Goal: Task Accomplishment & Management: Manage account settings

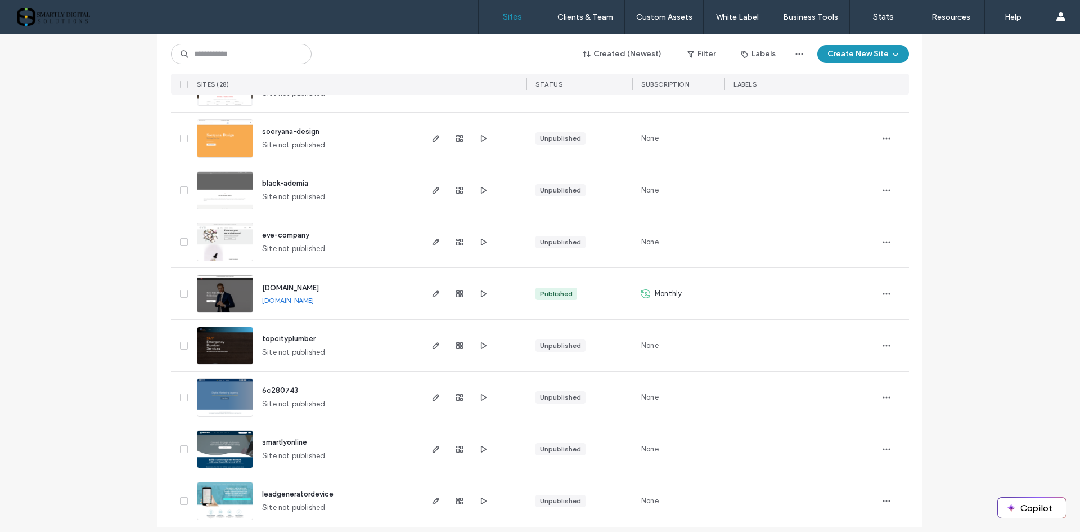
scroll to position [1153, 0]
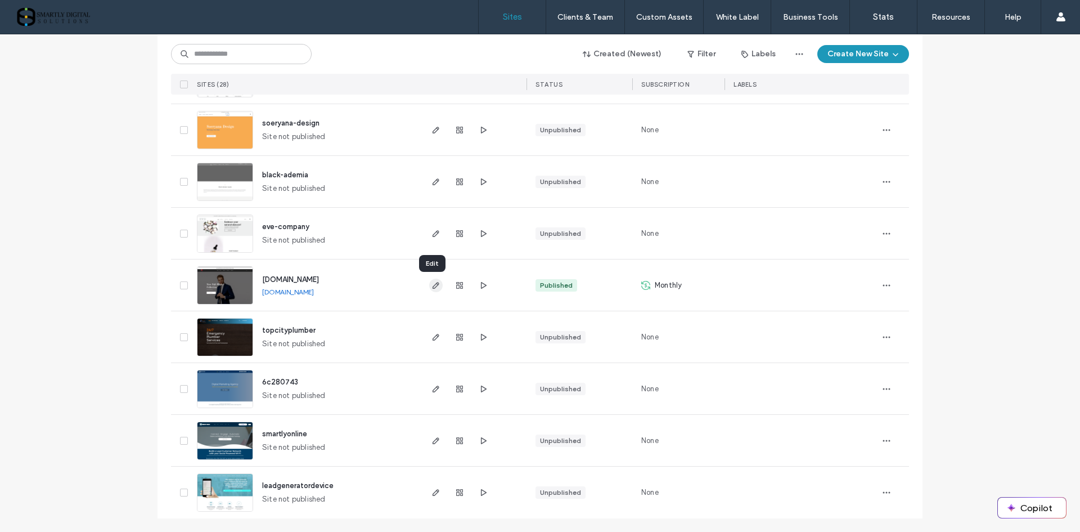
click at [429, 288] on span "button" at bounding box center [436, 286] width 14 height 14
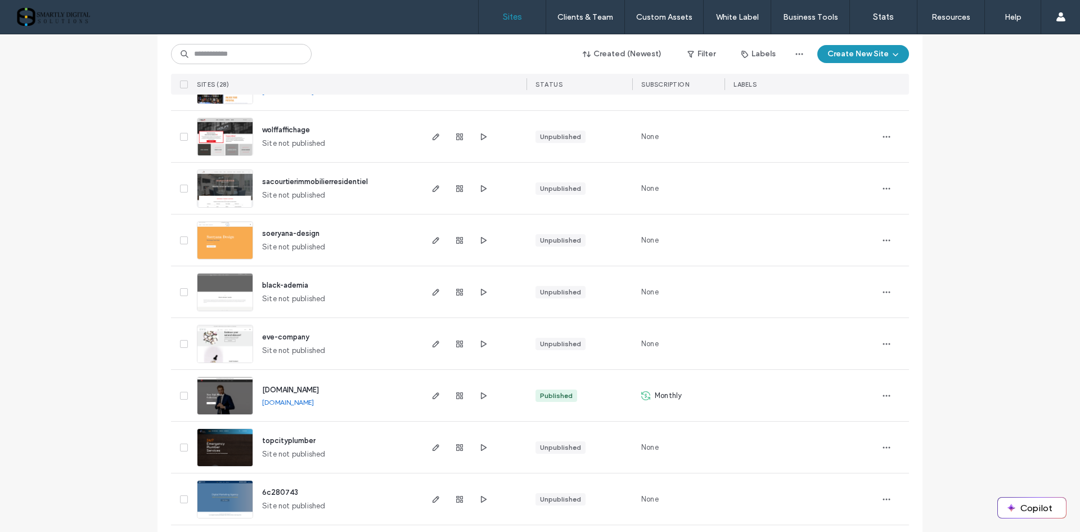
scroll to position [1126, 0]
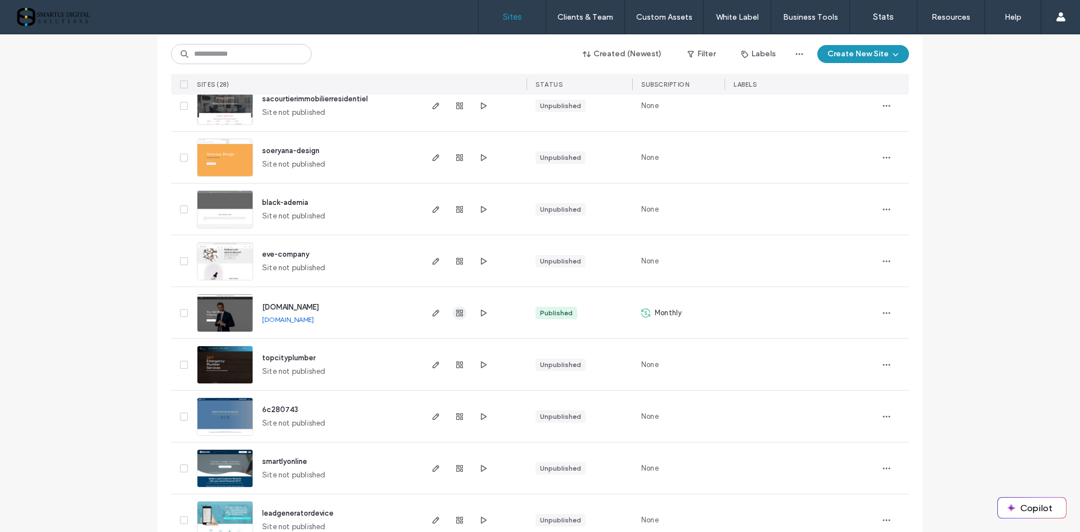
click at [460, 312] on span "button" at bounding box center [460, 313] width 14 height 14
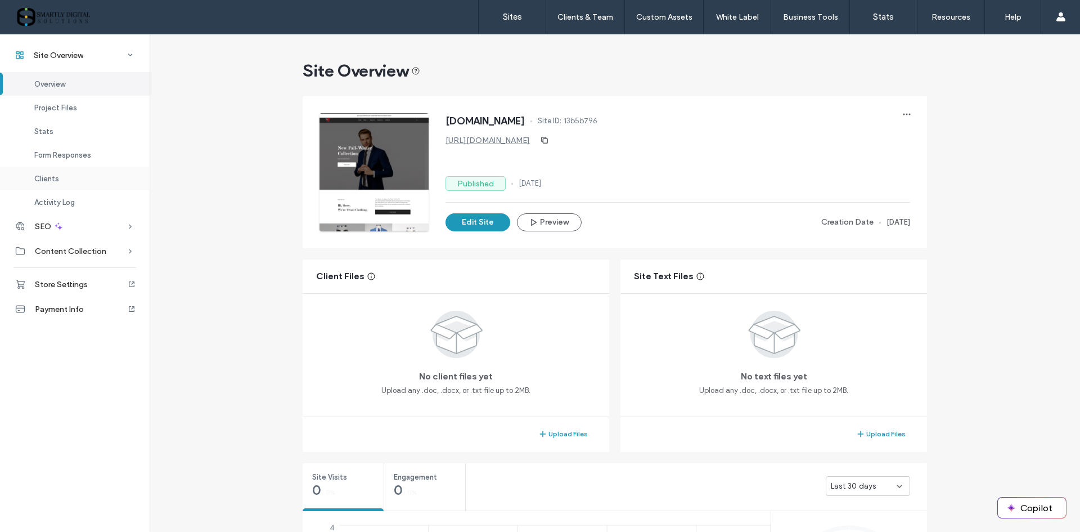
click at [58, 176] on span "Clients" at bounding box center [46, 178] width 25 height 8
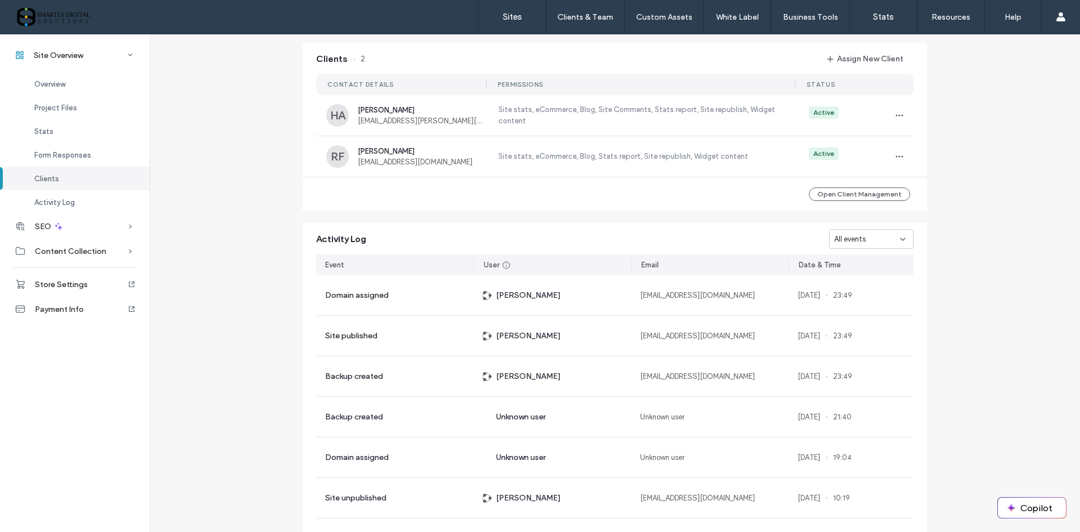
scroll to position [1027, 0]
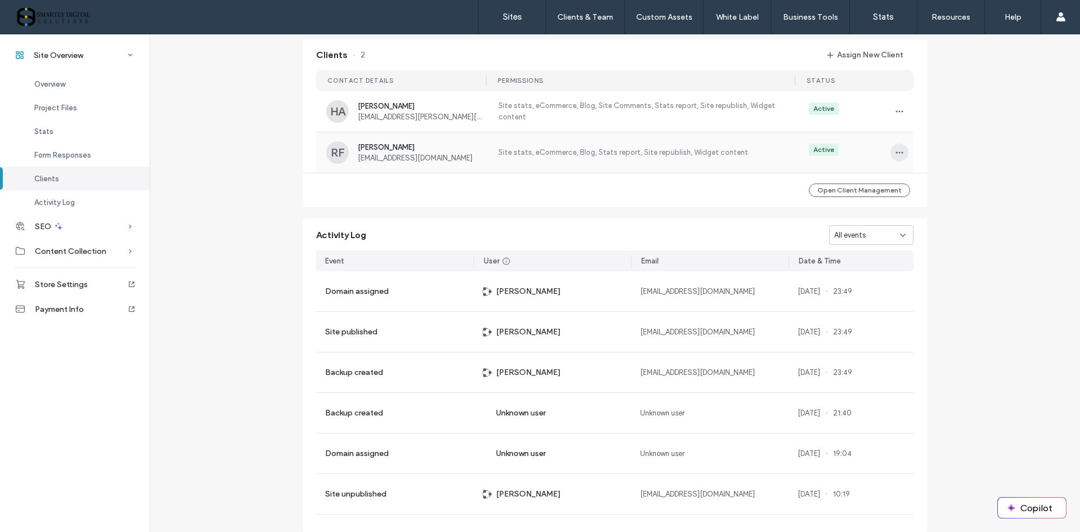
click at [895, 151] on icon "button" at bounding box center [899, 152] width 9 height 9
click at [947, 201] on span "Manage Access" at bounding box center [936, 203] width 53 height 11
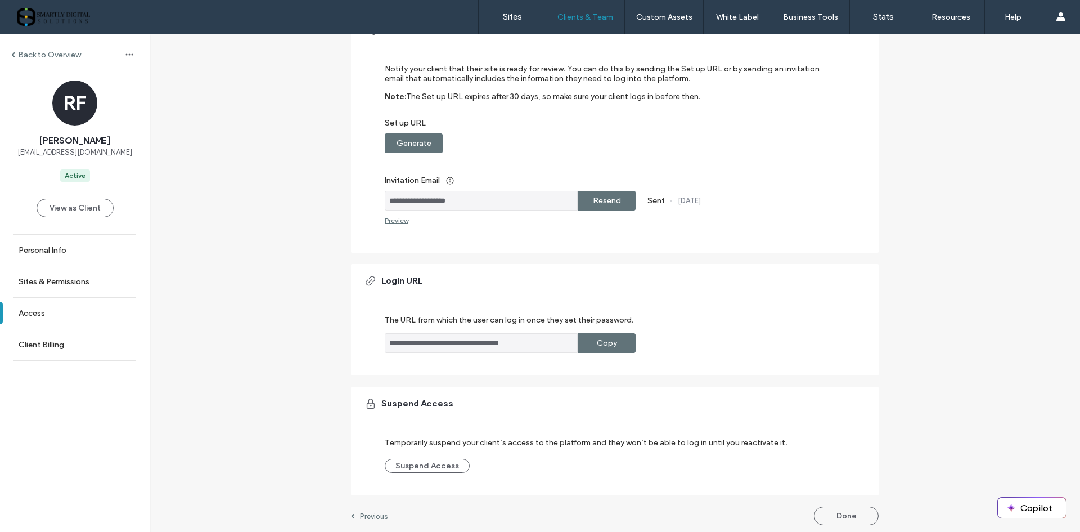
scroll to position [113, 0]
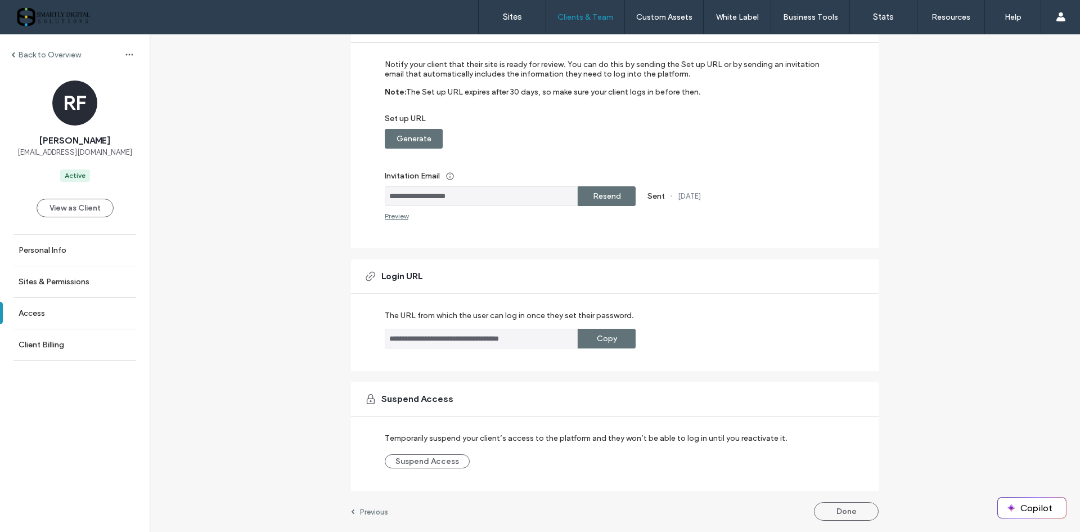
click at [394, 215] on div "Preview" at bounding box center [397, 216] width 24 height 8
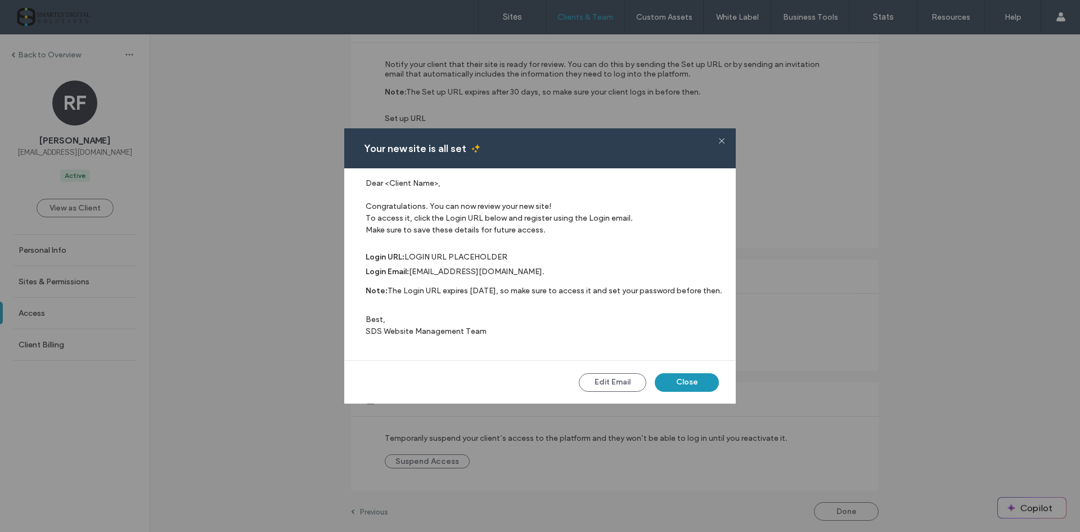
scroll to position [6, 0]
click at [701, 387] on button "Close" at bounding box center [687, 382] width 64 height 19
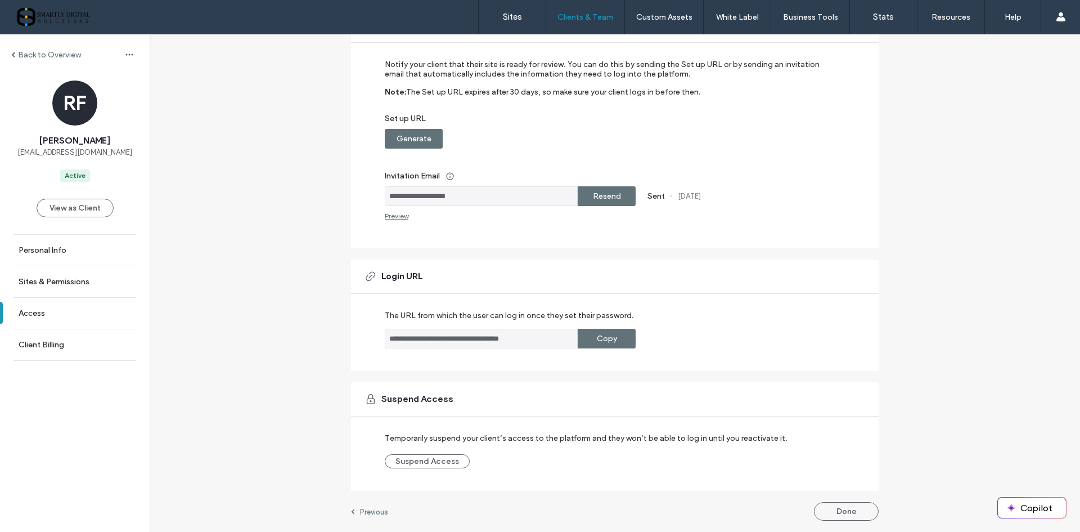
click at [613, 198] on label "Resend" at bounding box center [607, 196] width 28 height 21
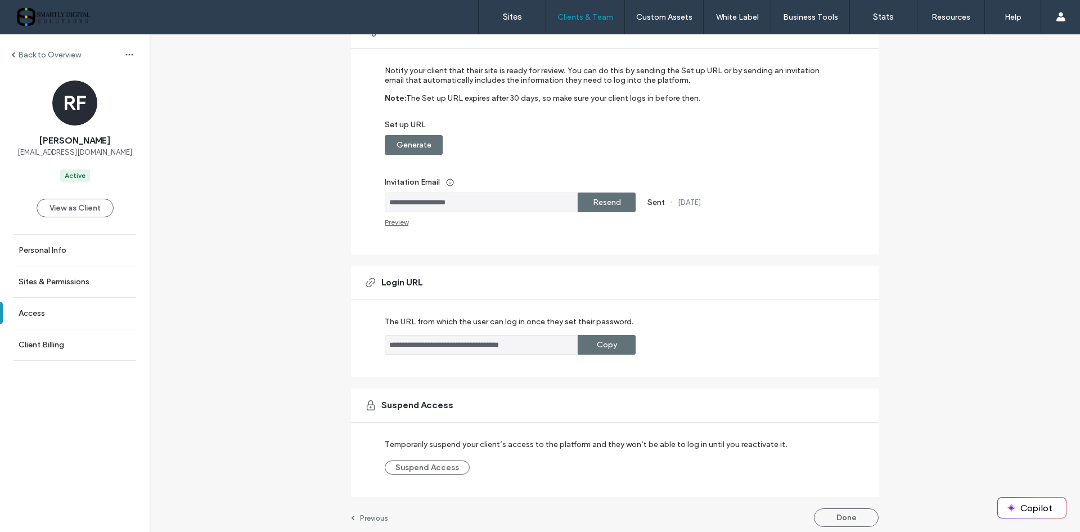
scroll to position [113, 0]
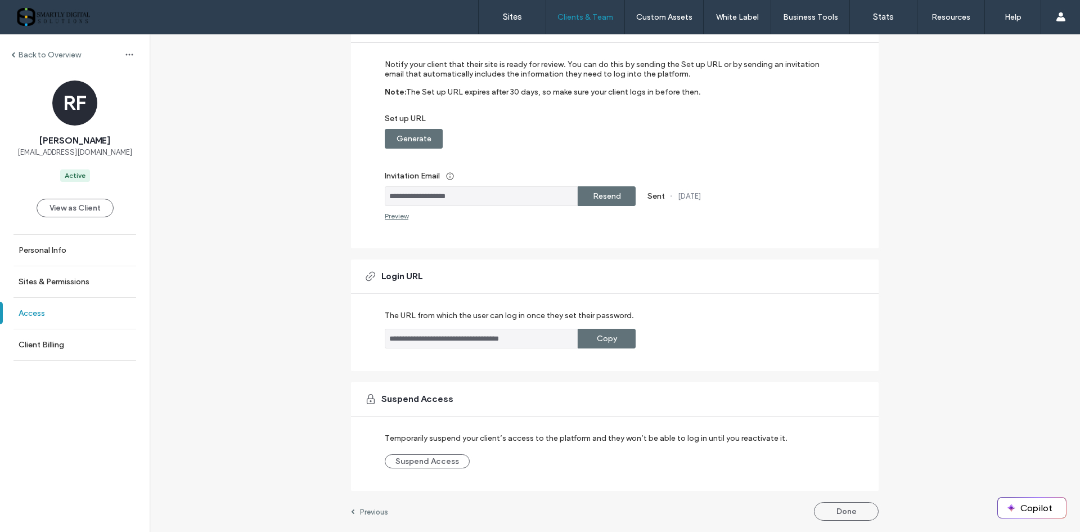
click at [37, 315] on label "Access" at bounding box center [32, 313] width 26 height 10
click at [51, 341] on label "Client Billing" at bounding box center [42, 345] width 46 height 10
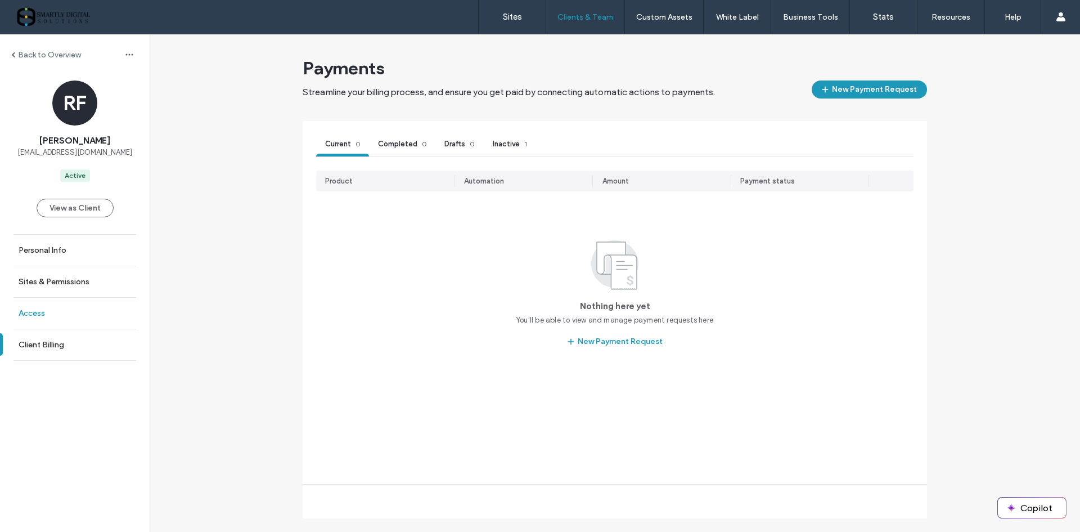
click at [34, 316] on label "Access" at bounding box center [32, 313] width 26 height 10
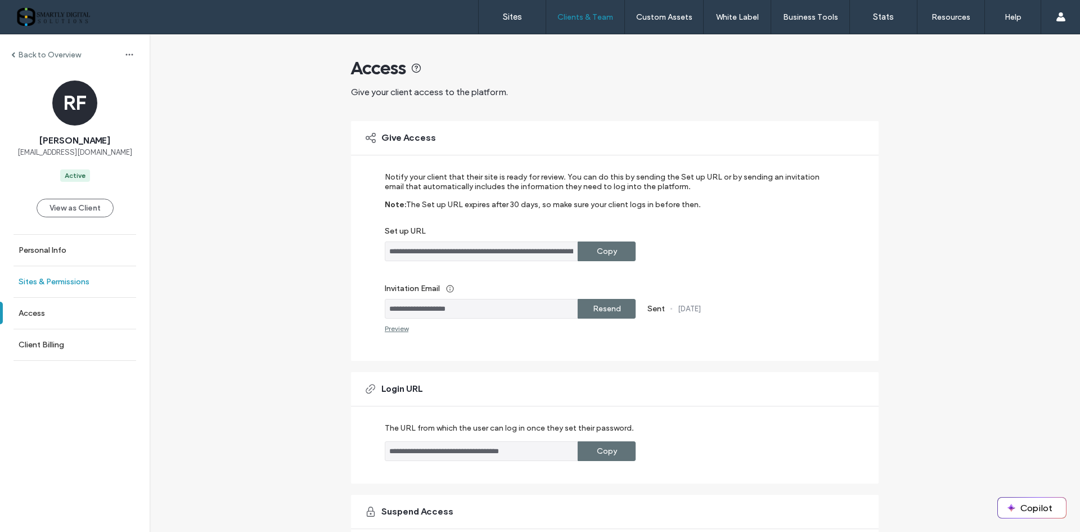
click at [65, 277] on label "Sites & Permissions" at bounding box center [54, 282] width 71 height 10
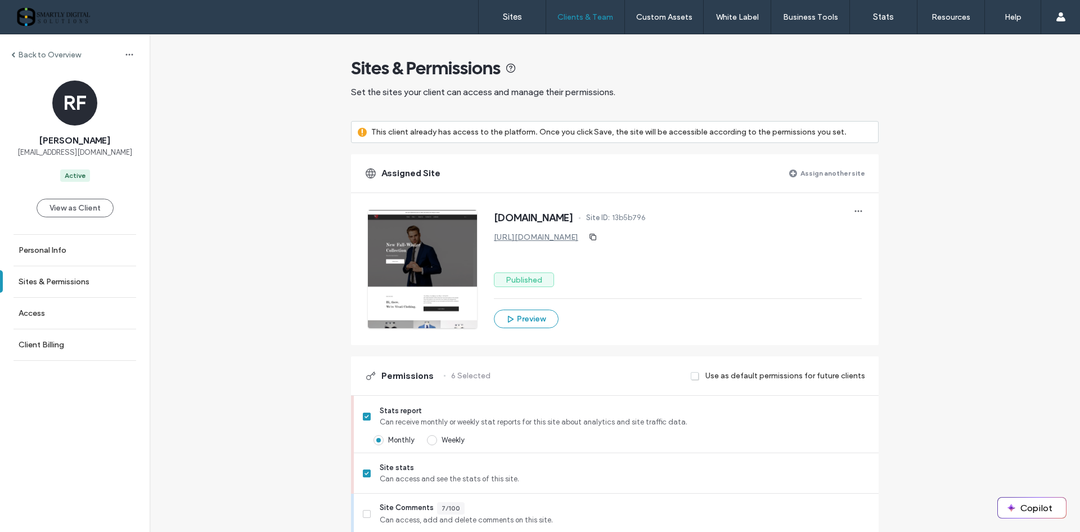
click at [441, 134] on label "This client already has access to the platform. Once you click Save, the site w…" at bounding box center [609, 132] width 476 height 21
click at [45, 50] on label "Back to Overview" at bounding box center [49, 55] width 63 height 10
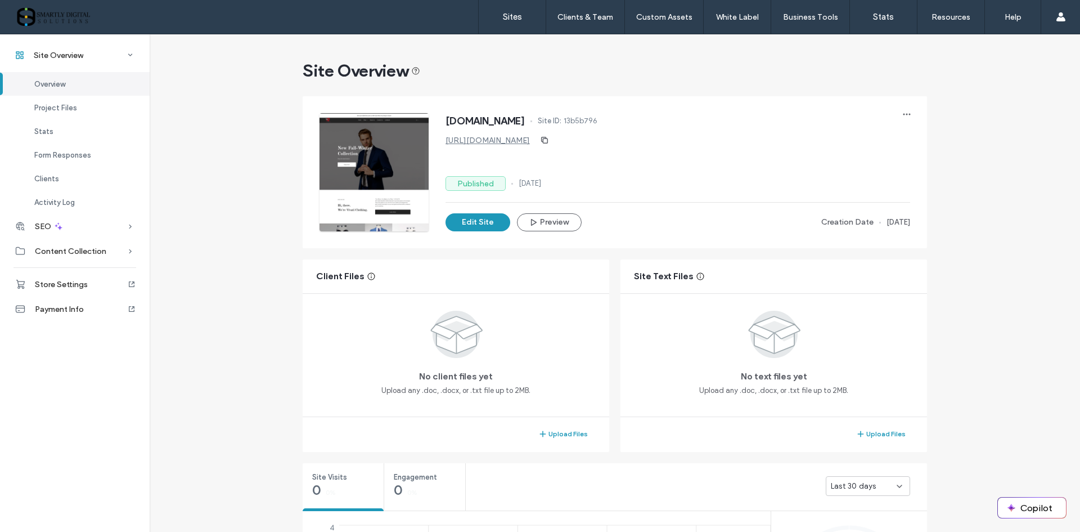
scroll to position [56, 0]
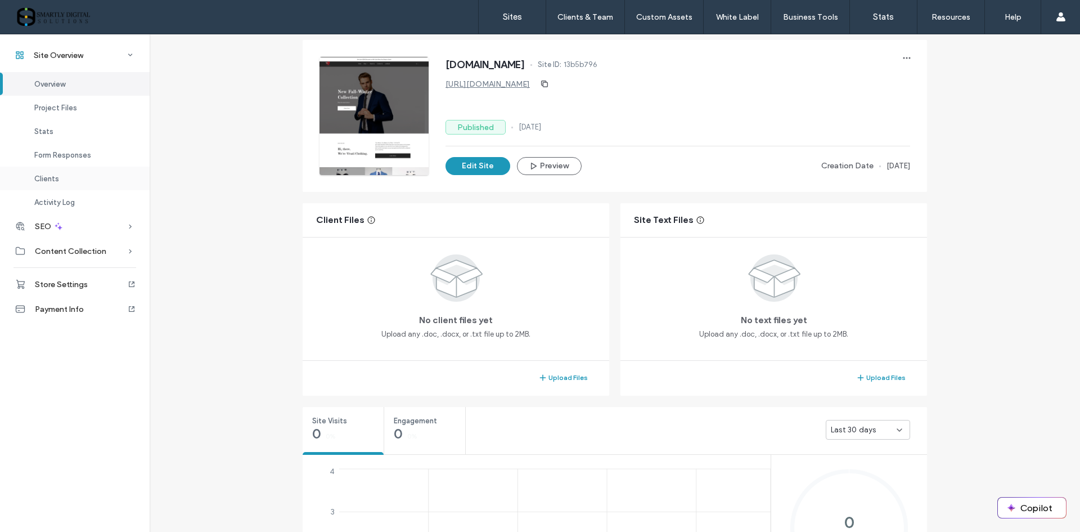
click at [47, 171] on div "Clients" at bounding box center [75, 179] width 150 height 24
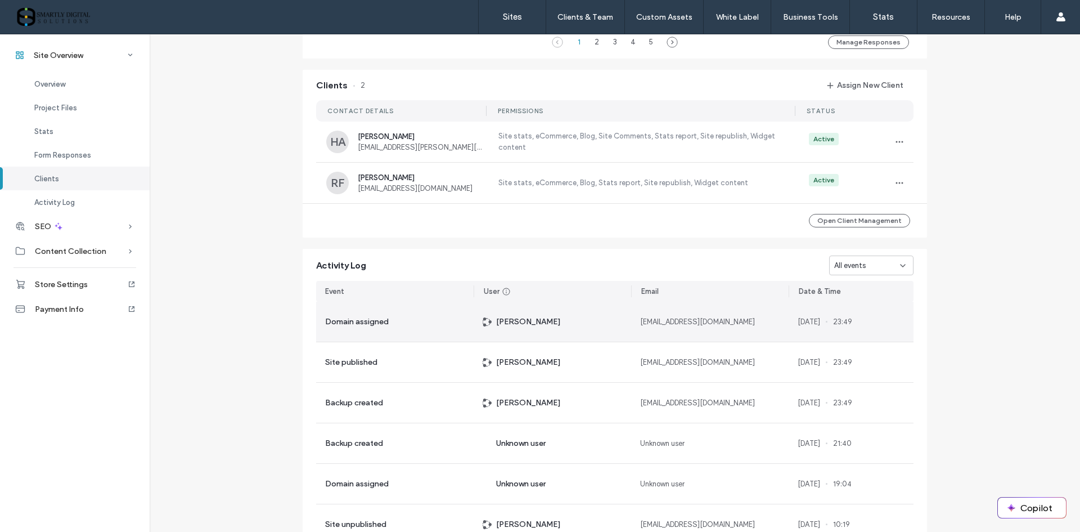
scroll to position [914, 0]
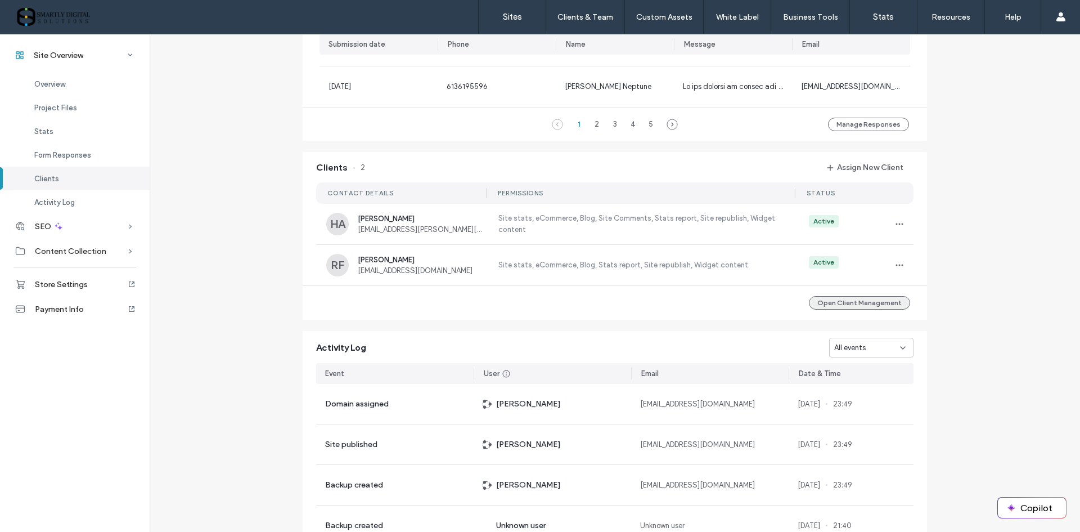
click at [871, 307] on button "Open Client Management" at bounding box center [859, 303] width 101 height 14
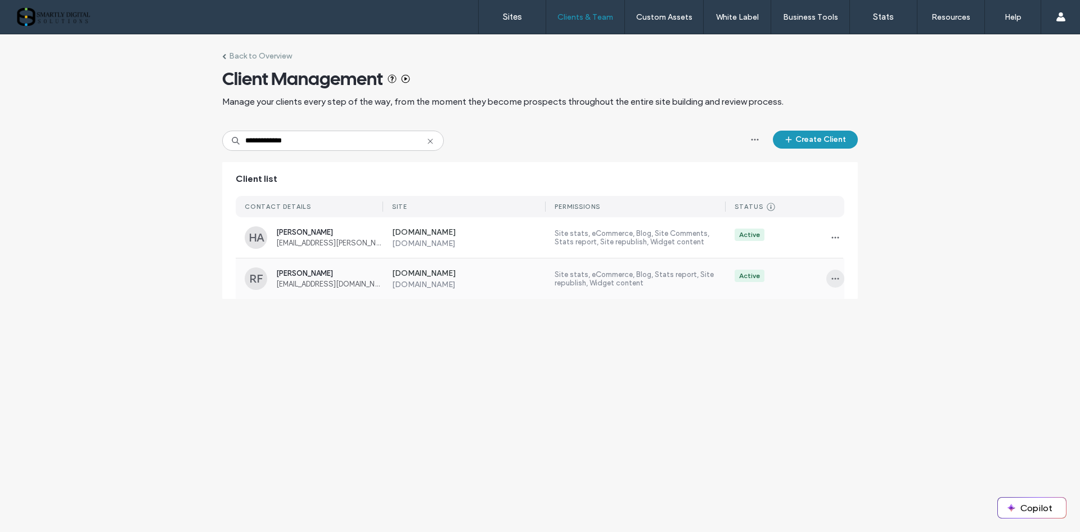
click at [835, 276] on icon "button" at bounding box center [835, 278] width 9 height 9
click at [835, 141] on button "Create Client" at bounding box center [815, 140] width 85 height 18
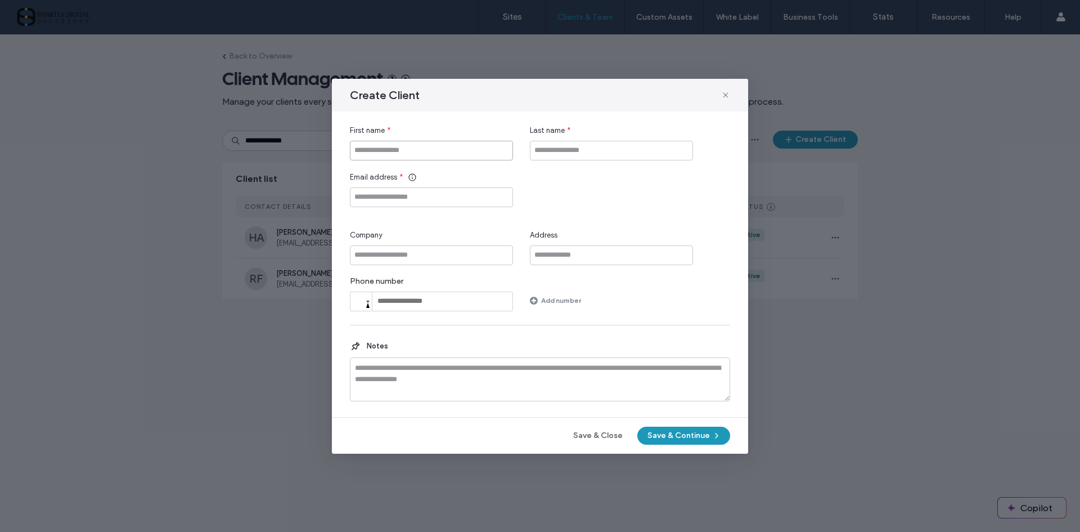
drag, startPoint x: 461, startPoint y: 141, endPoint x: 463, endPoint y: 149, distance: 8.0
click at [462, 143] on input "First name" at bounding box center [431, 151] width 163 height 20
type input "*******"
type input "*"
type input "**********"
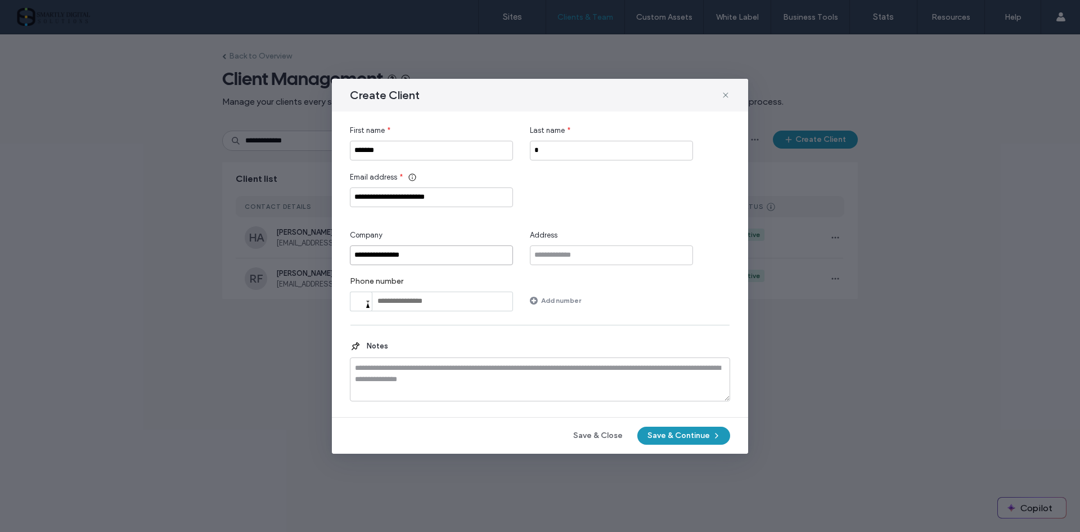
type input "**********"
click at [475, 296] on input "tel" at bounding box center [431, 302] width 163 height 20
click at [672, 436] on button "Save & Continue" at bounding box center [684, 436] width 93 height 18
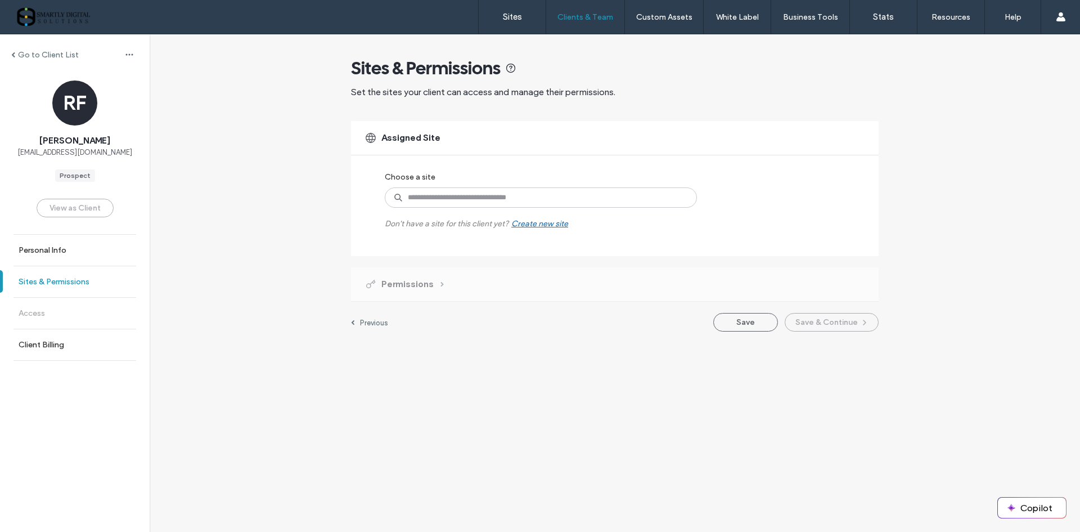
click at [60, 285] on label "Sites & Permissions" at bounding box center [54, 282] width 71 height 10
click at [77, 280] on label "Sites & Permissions" at bounding box center [54, 282] width 71 height 10
click at [825, 321] on div "Save Save & Continue" at bounding box center [796, 322] width 165 height 19
click at [483, 198] on input at bounding box center [541, 197] width 312 height 20
type input "**"
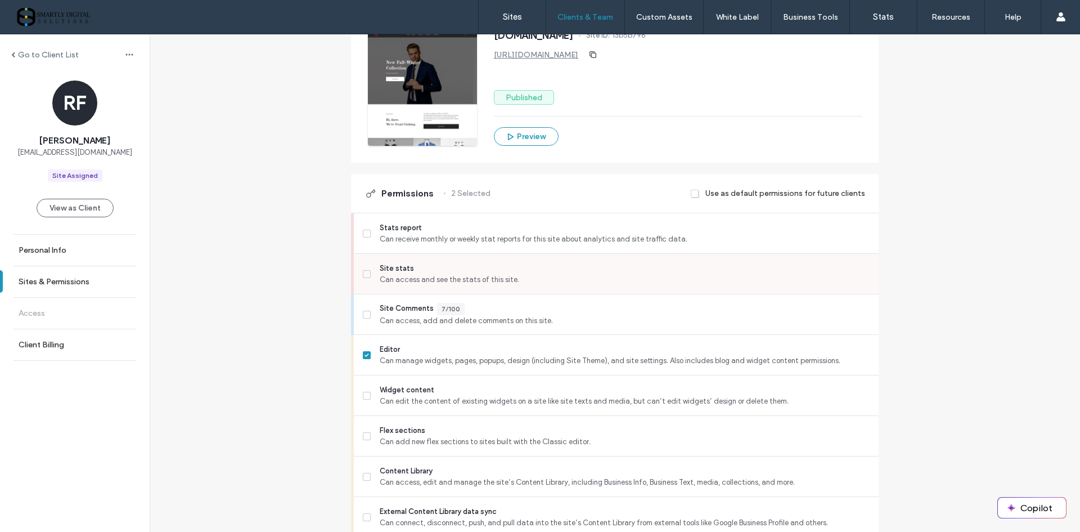
scroll to position [225, 0]
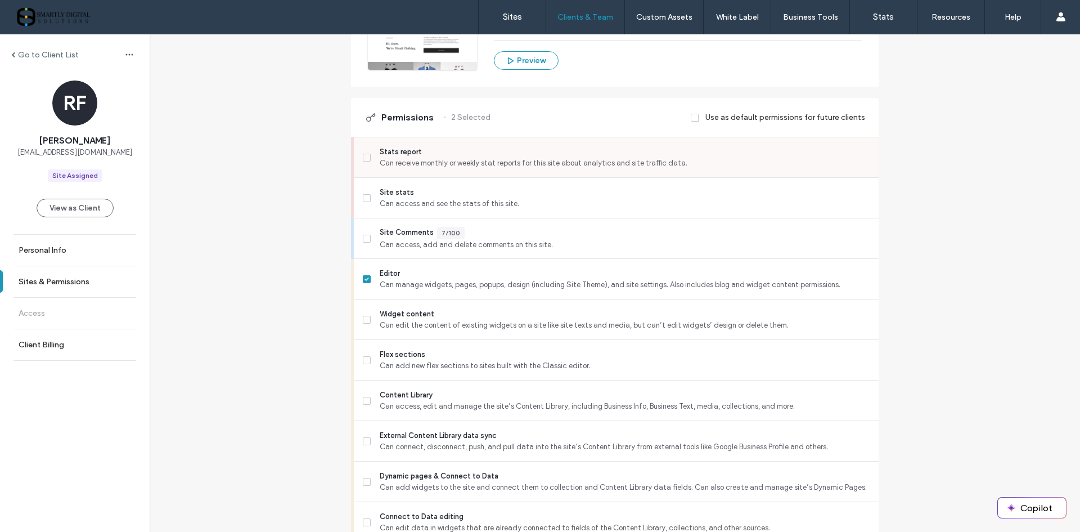
click at [365, 159] on span at bounding box center [367, 158] width 8 height 8
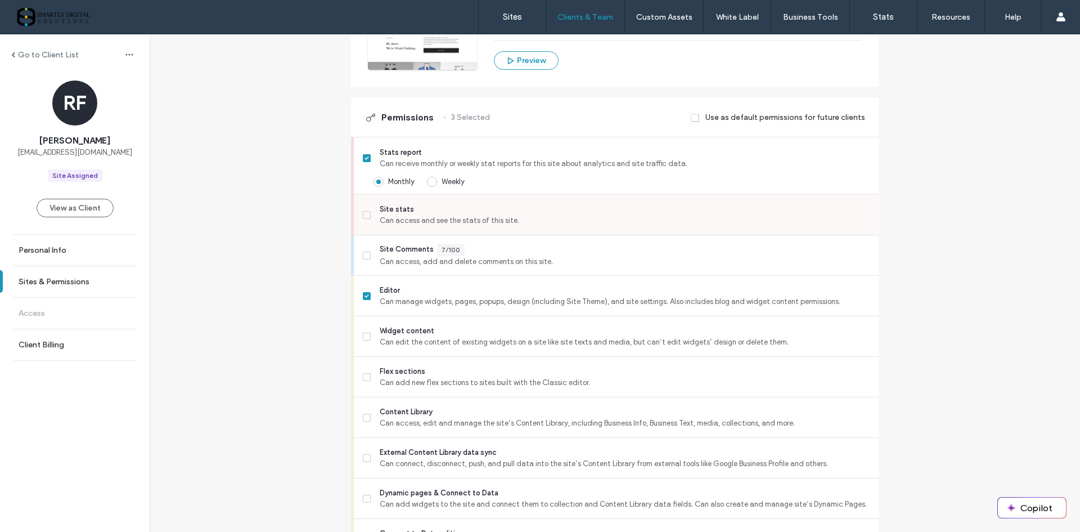
click at [366, 218] on span at bounding box center [367, 215] width 8 height 8
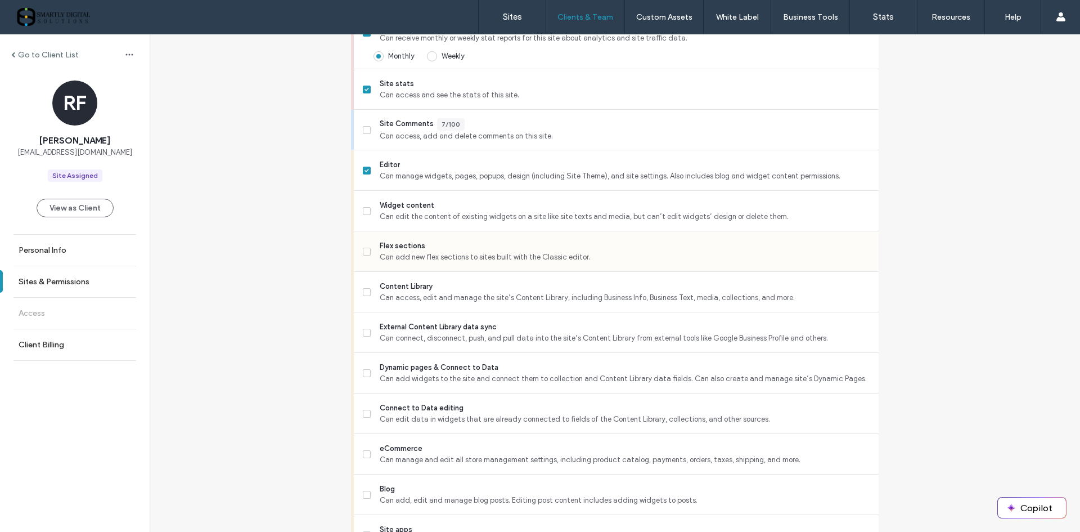
scroll to position [281, 0]
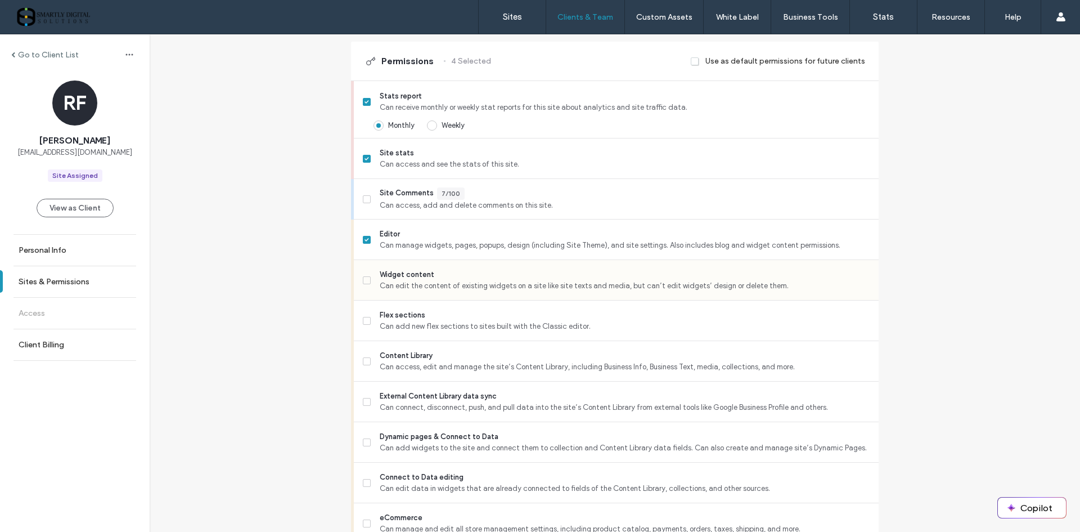
click at [365, 281] on icon at bounding box center [367, 280] width 5 height 3
click at [365, 240] on icon at bounding box center [367, 239] width 4 height 3
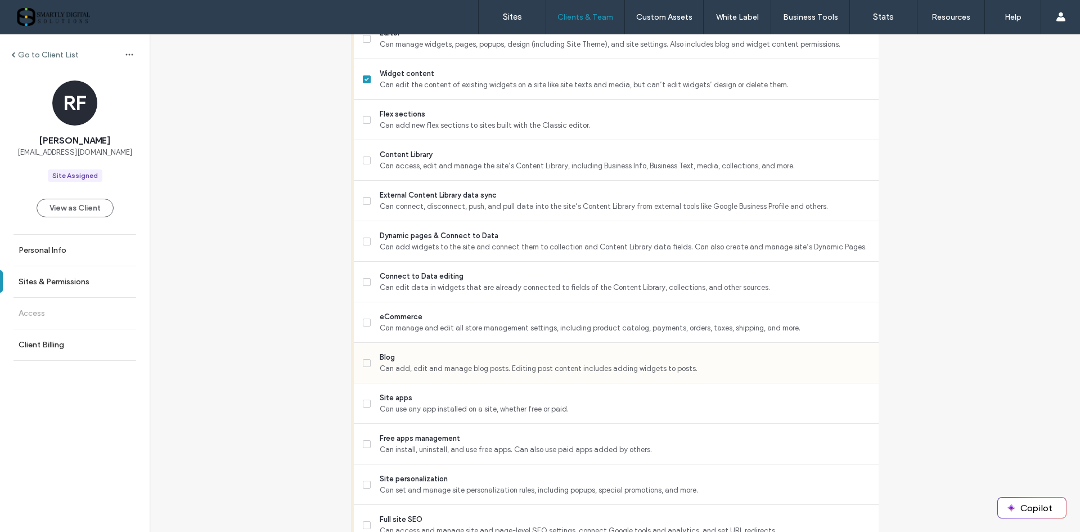
scroll to position [506, 0]
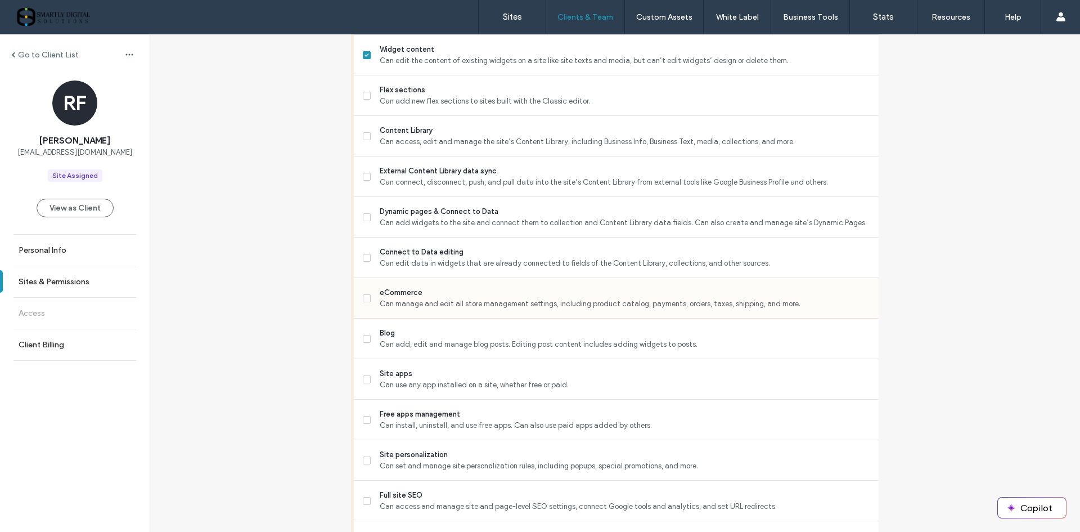
click at [365, 301] on span at bounding box center [367, 298] width 8 height 8
click at [357, 336] on div "Blog Can add, edit and manage blog posts. Editing post content includes adding …" at bounding box center [616, 339] width 525 height 41
click at [366, 338] on span at bounding box center [367, 339] width 8 height 8
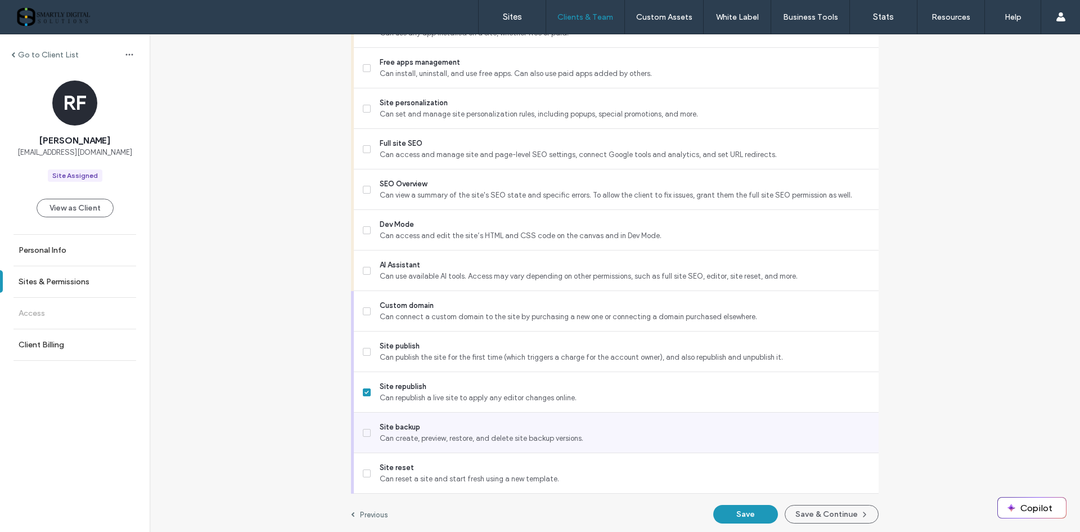
scroll to position [861, 0]
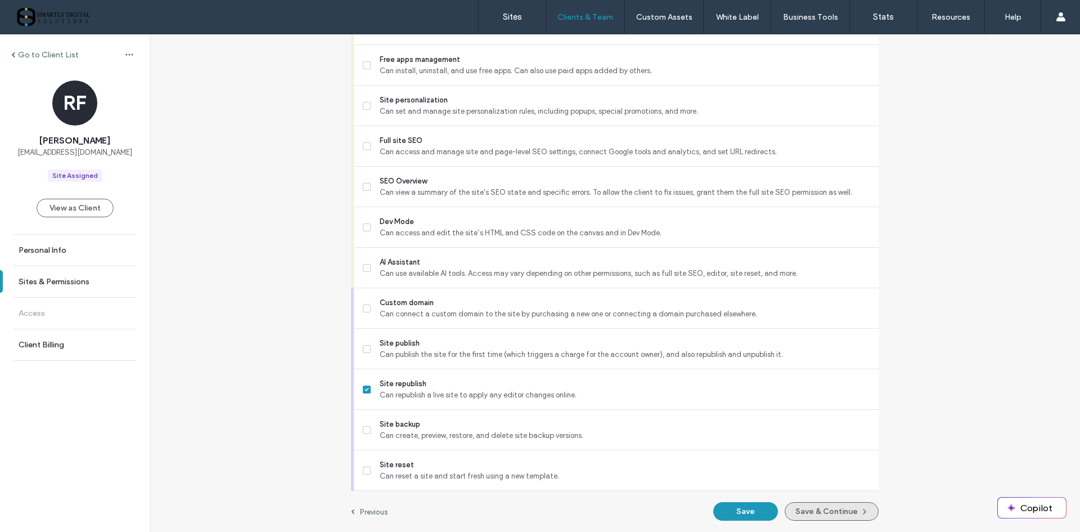
click at [826, 511] on button "Save & Continue" at bounding box center [832, 511] width 94 height 19
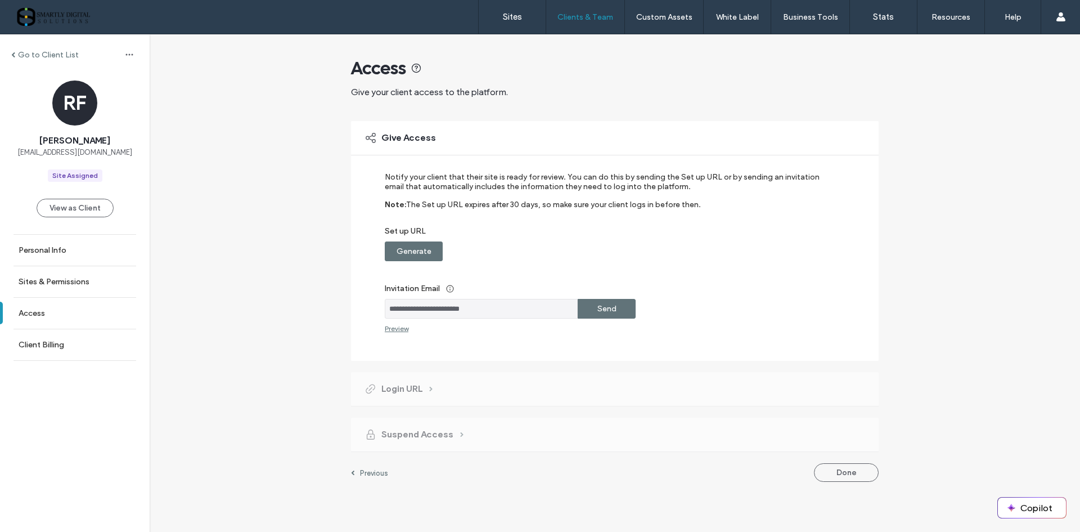
click at [620, 312] on div "Send" at bounding box center [607, 309] width 58 height 20
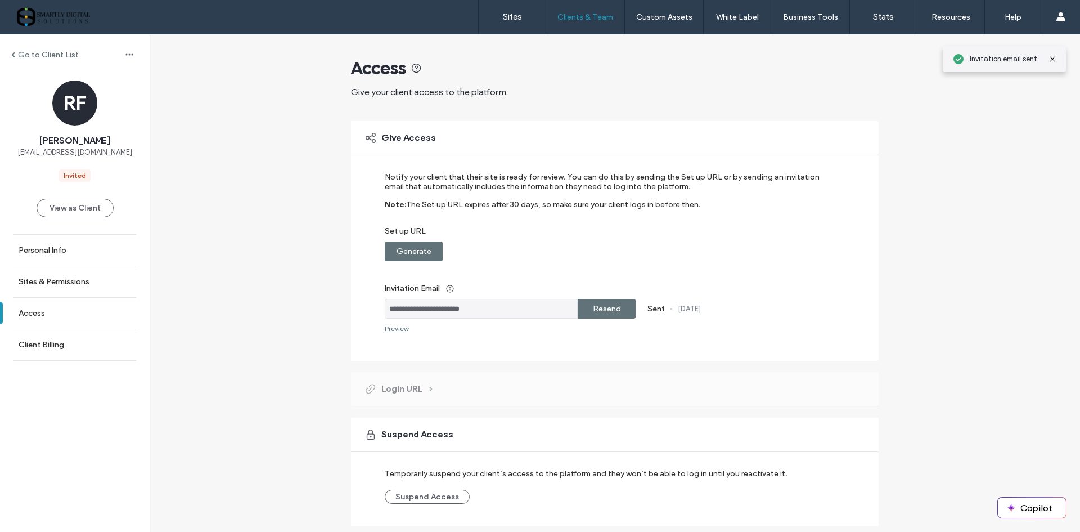
scroll to position [35, 0]
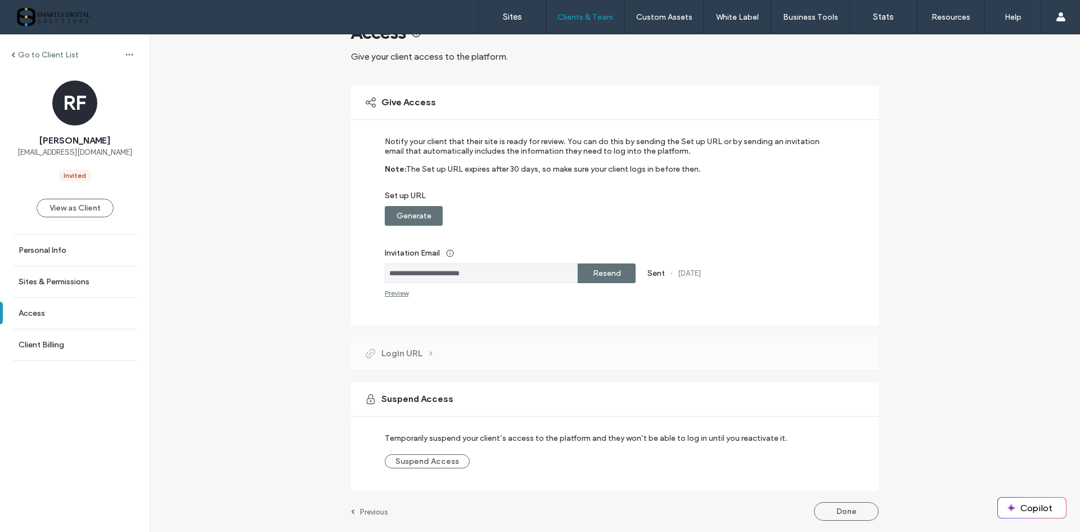
click at [434, 216] on div "Generate" at bounding box center [414, 216] width 58 height 20
click at [597, 218] on label "Copy" at bounding box center [607, 215] width 20 height 21
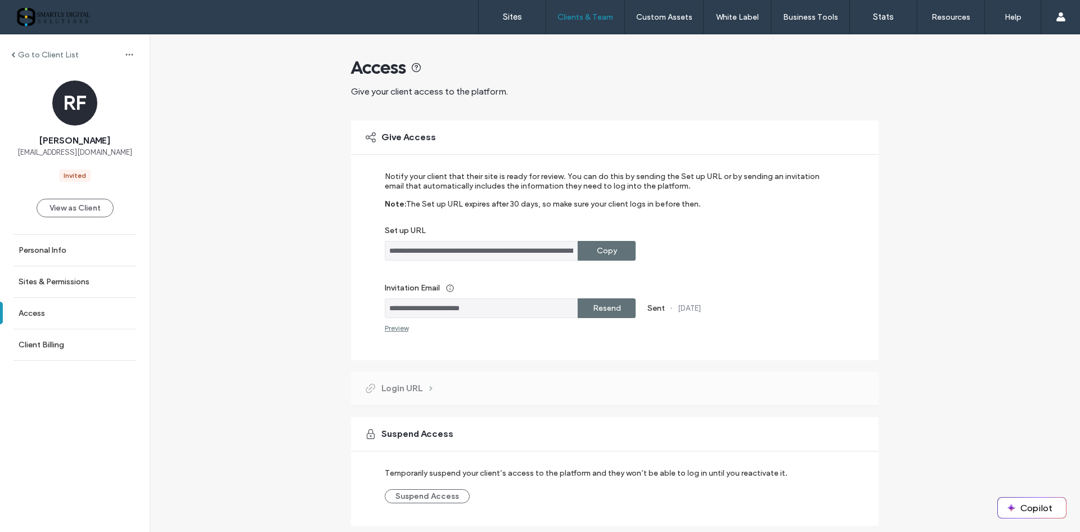
scroll to position [0, 0]
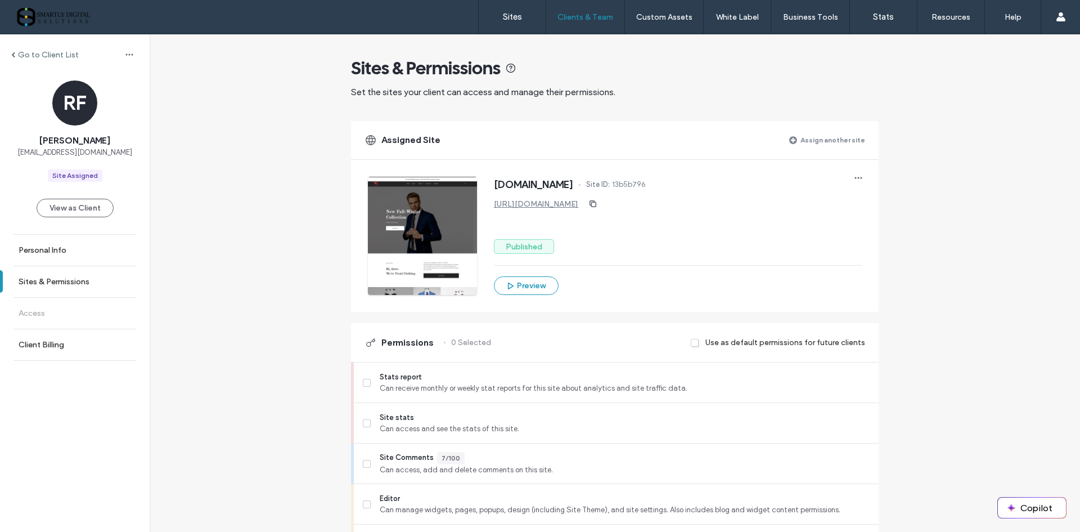
scroll to position [56, 0]
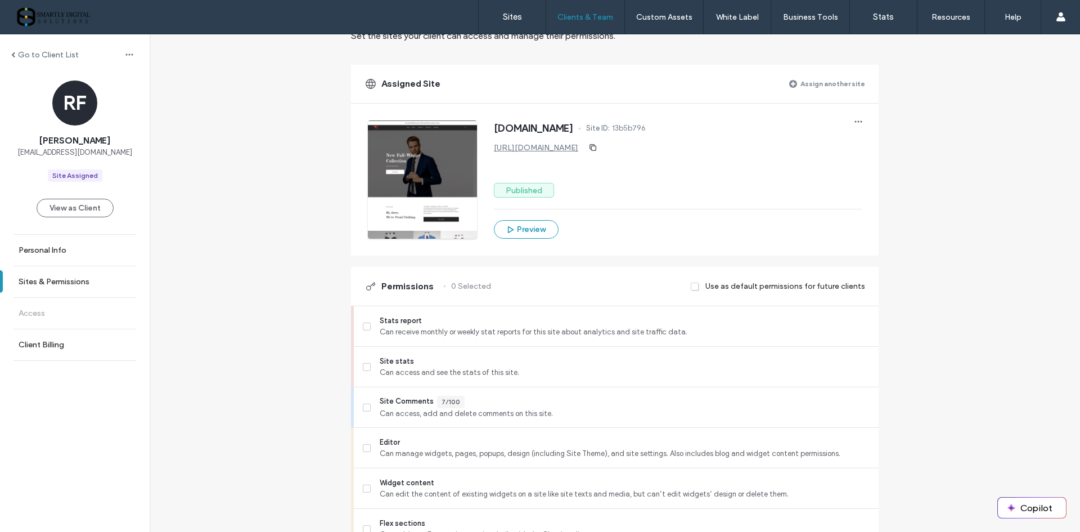
click at [44, 55] on label "Go to Client List" at bounding box center [48, 55] width 61 height 10
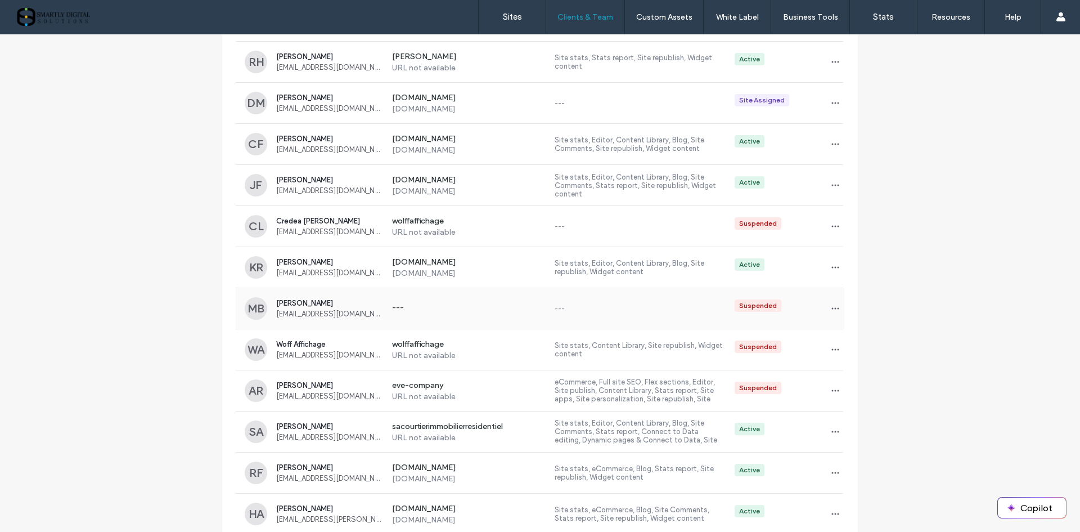
scroll to position [425, 0]
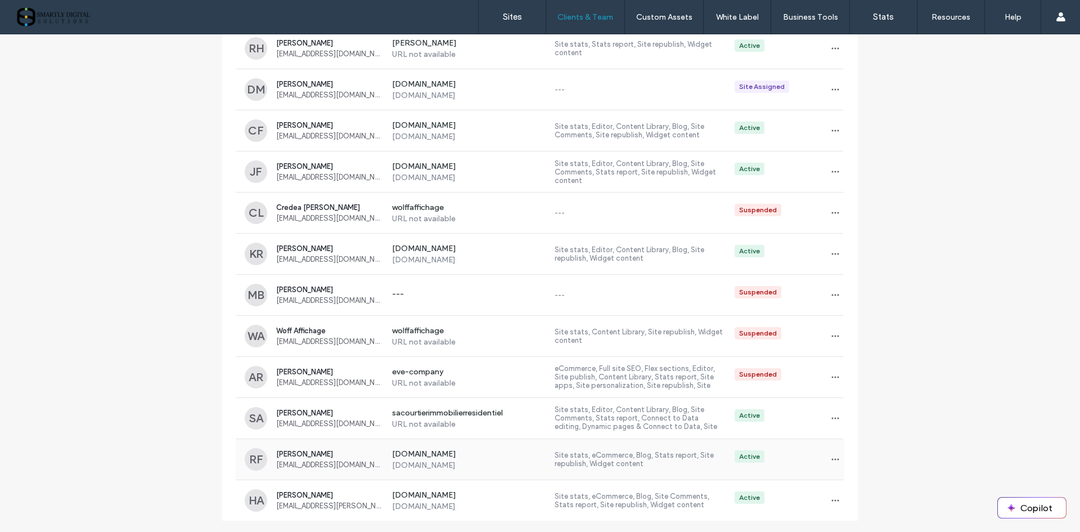
click at [600, 458] on label "Site stats, eCommerce, Blog, Stats report, Site republish, Widget content" at bounding box center [640, 459] width 171 height 17
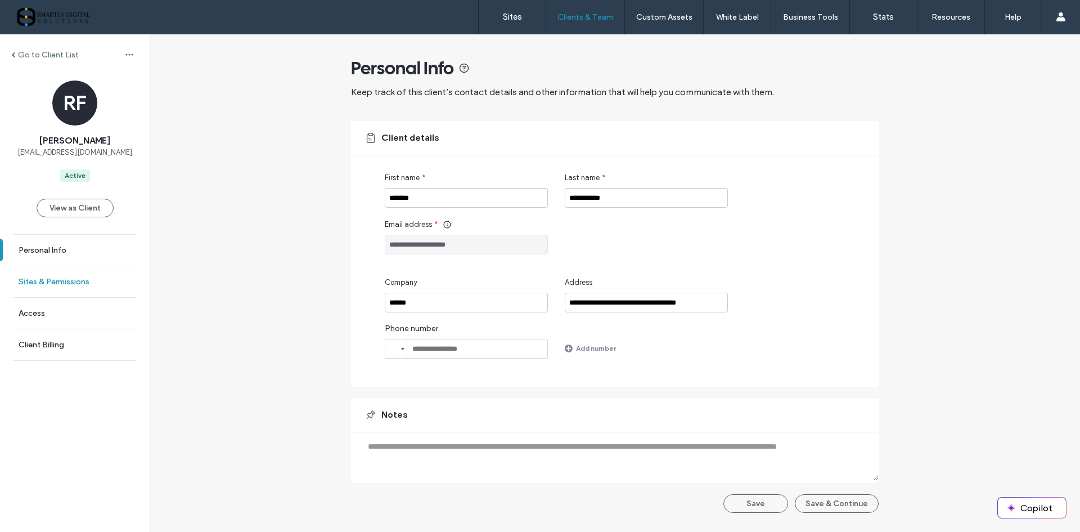
click at [45, 283] on label "Sites & Permissions" at bounding box center [54, 282] width 71 height 10
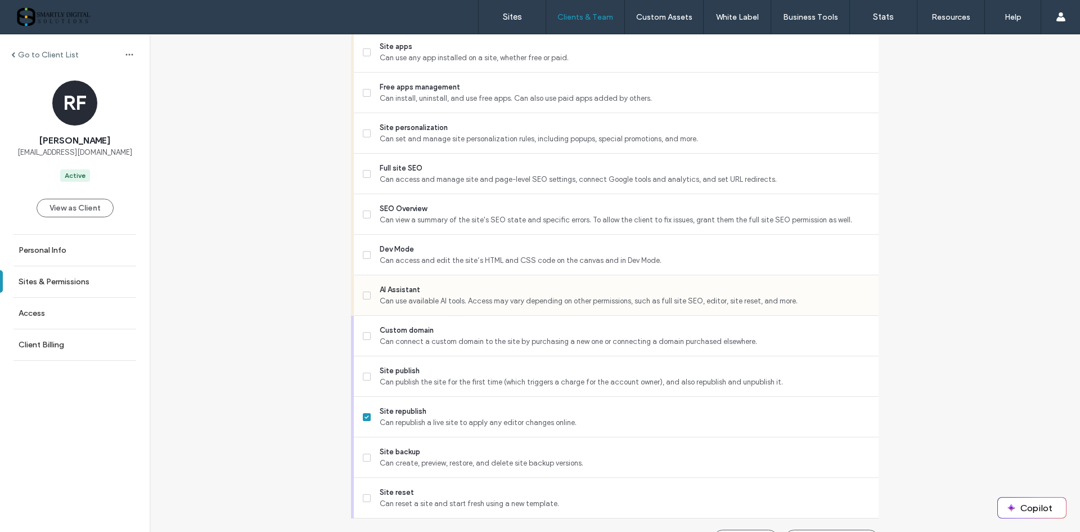
scroll to position [894, 0]
